Goal: Find specific page/section: Find specific page/section

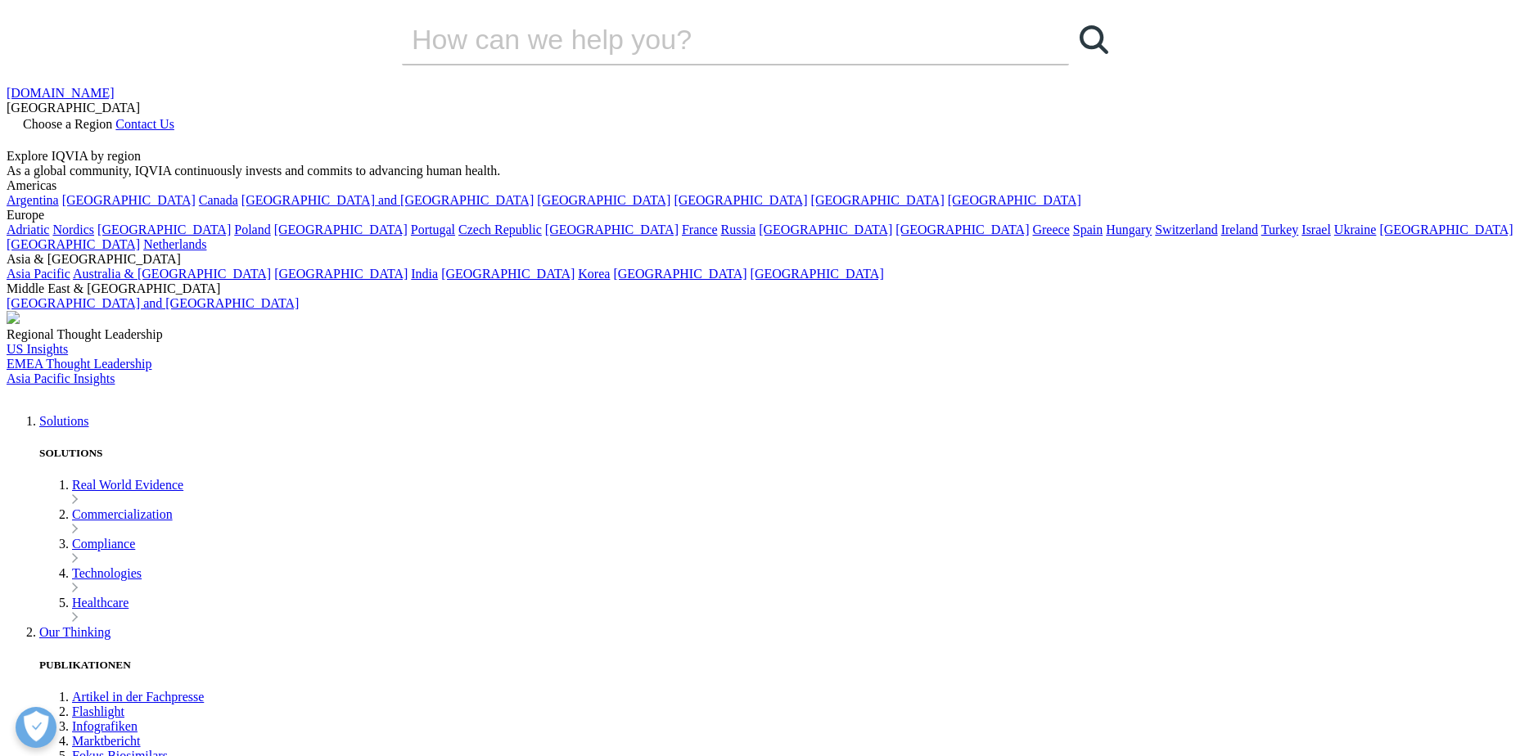
click at [174, 117] on span "Contact Us" at bounding box center [144, 124] width 59 height 14
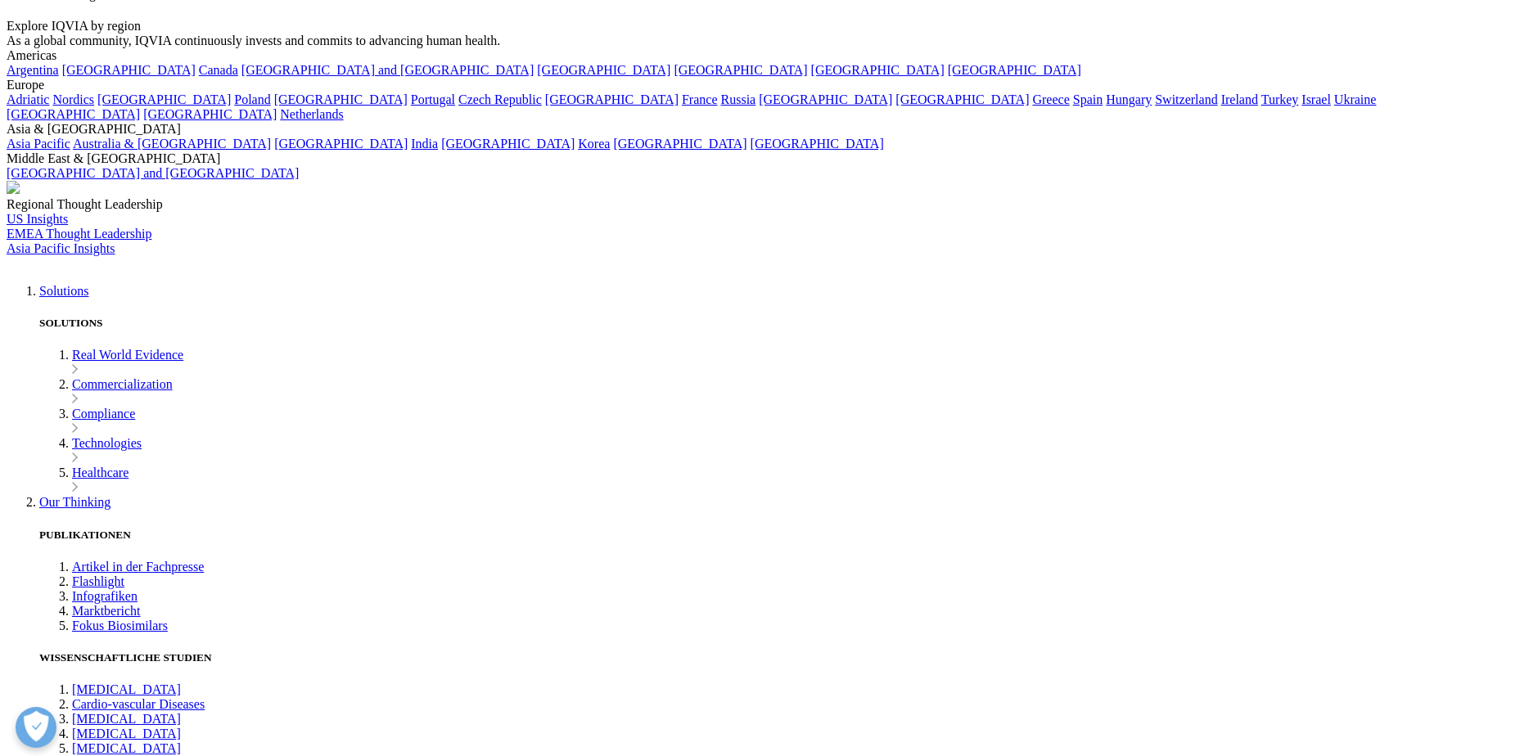
scroll to position [409, 0]
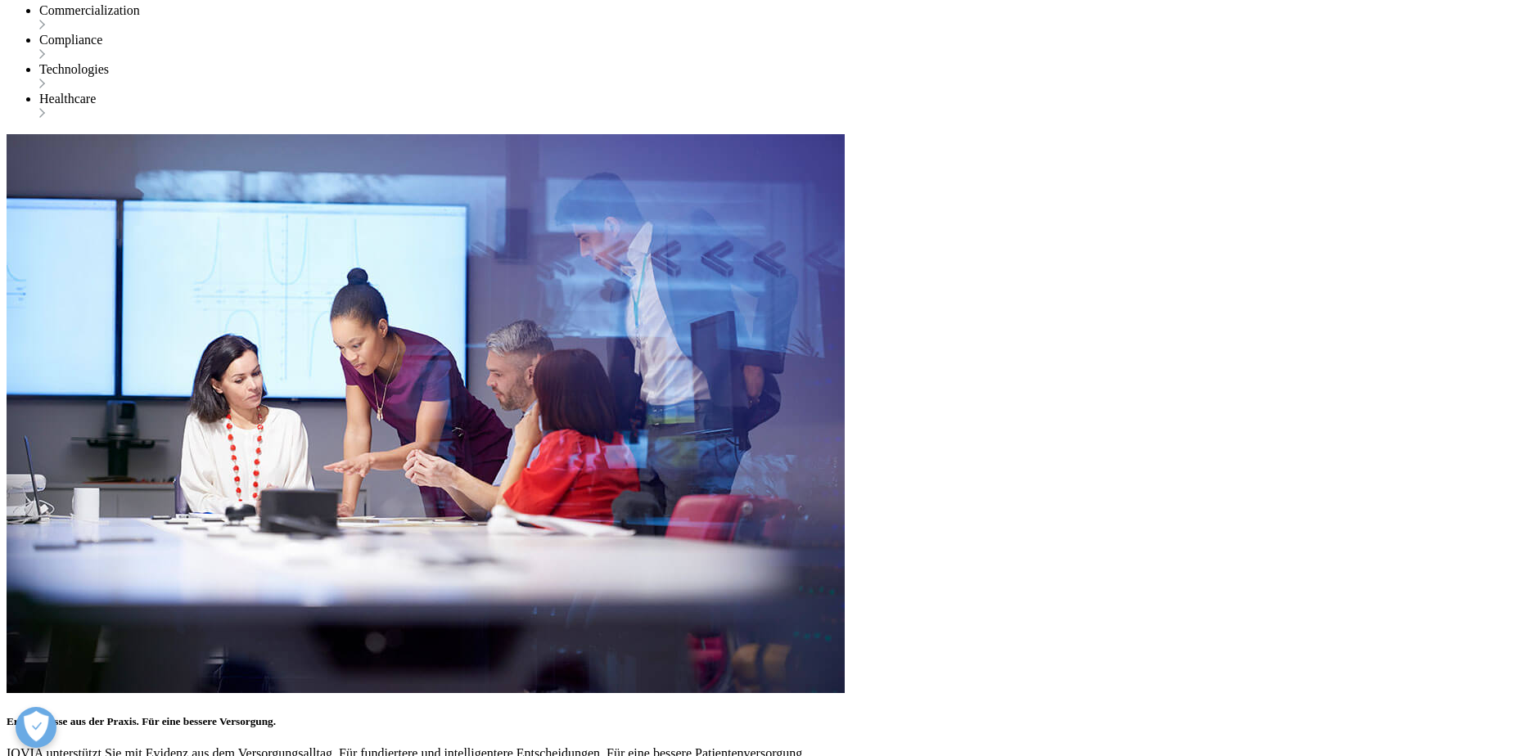
scroll to position [1990, 0]
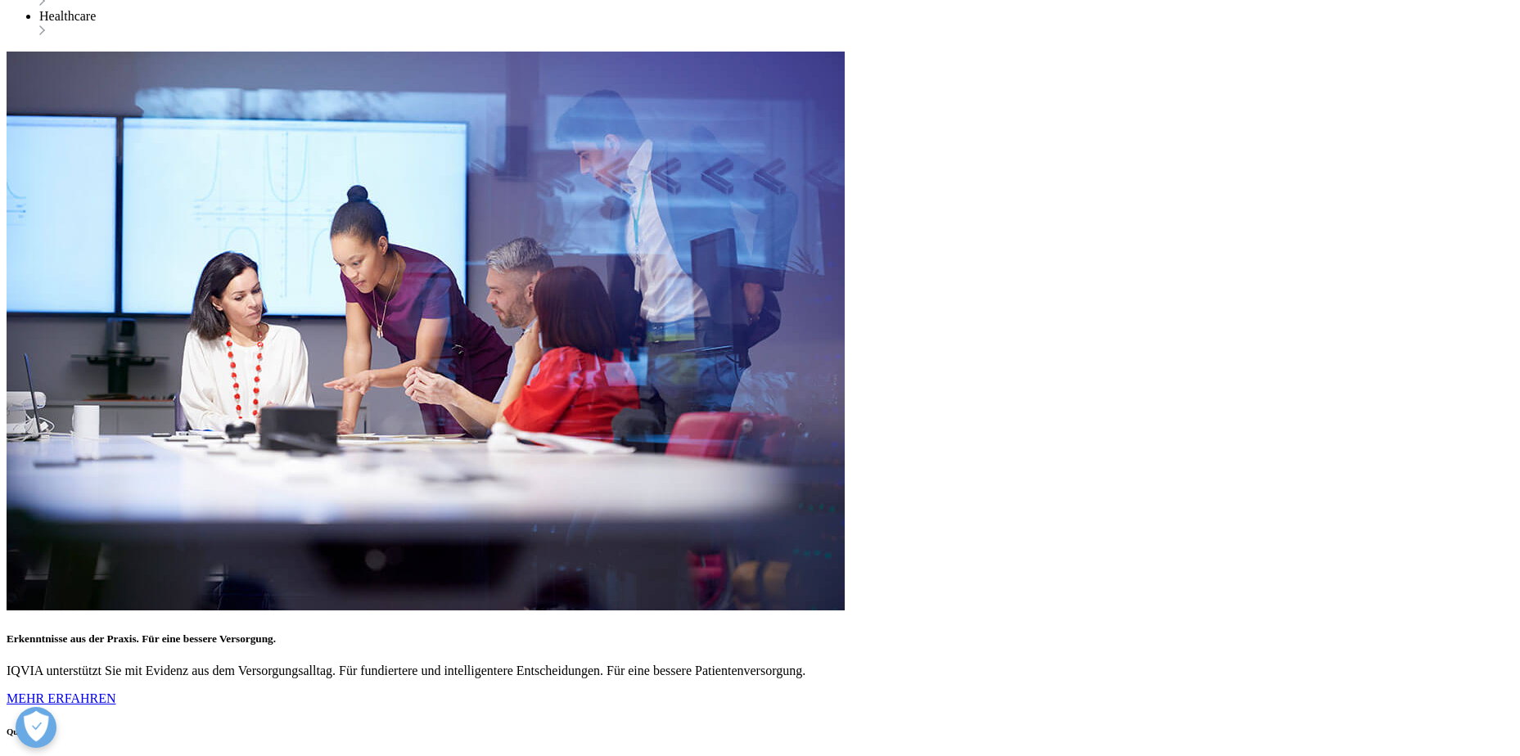
checkbox input "true"
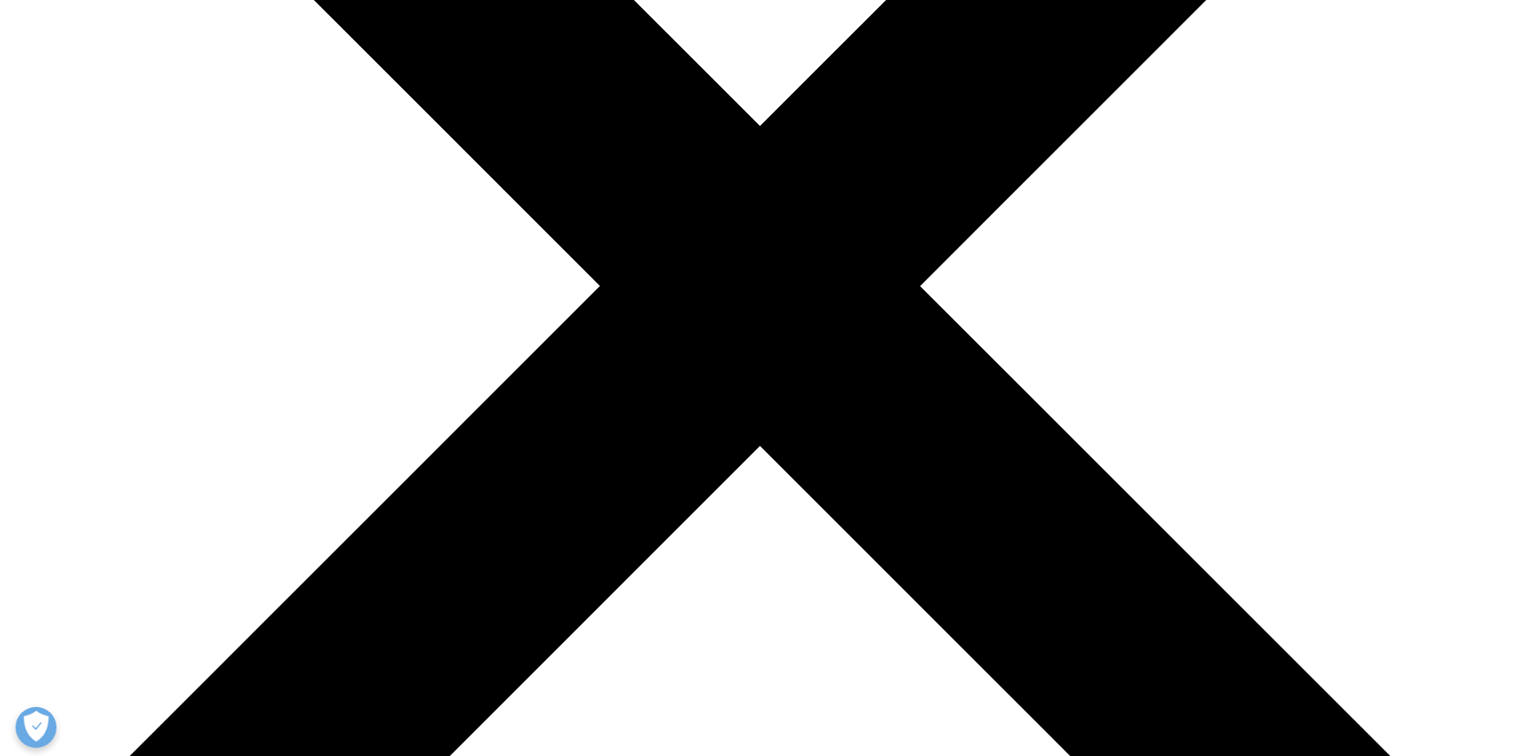
scroll to position [1064, 0]
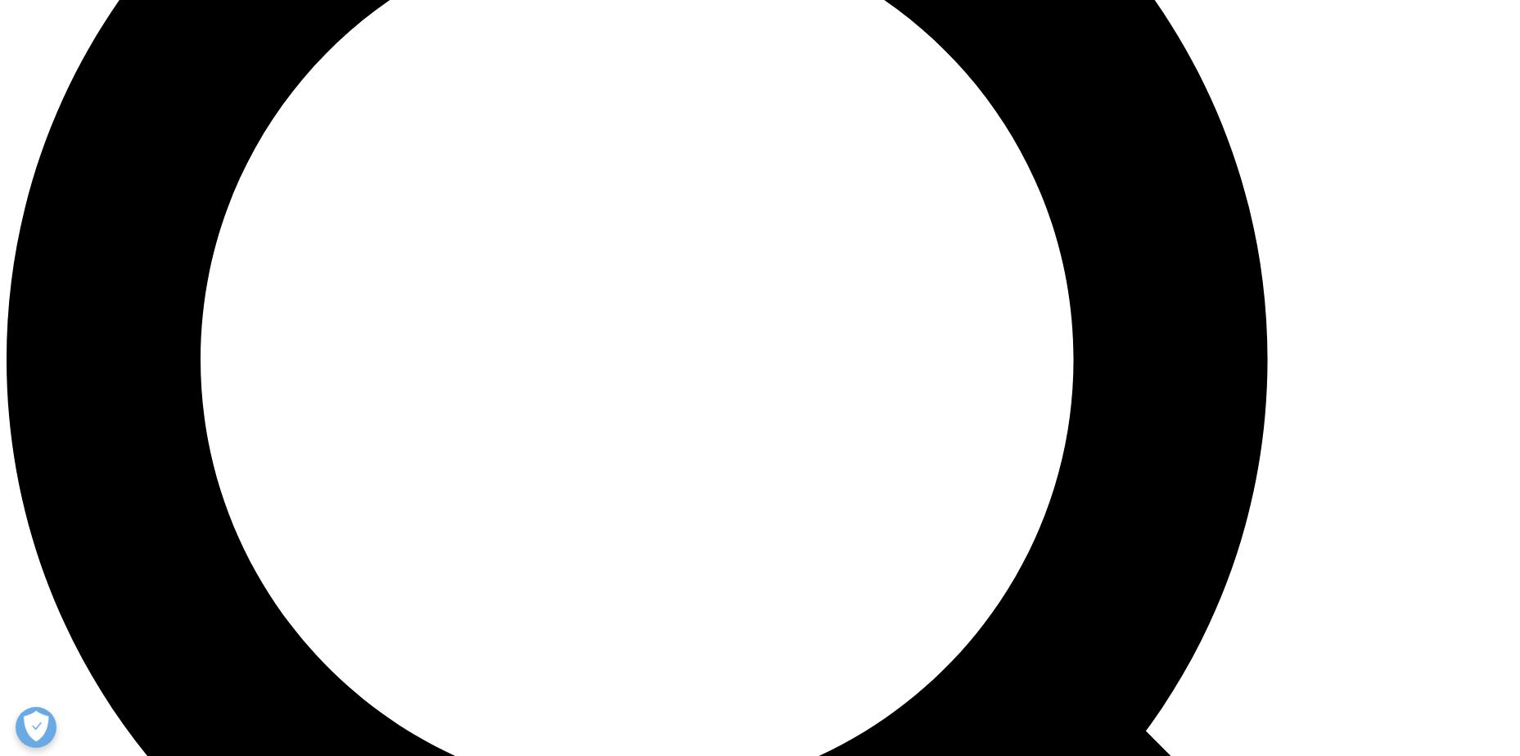
scroll to position [1581, 0]
